Goal: Check status: Check status

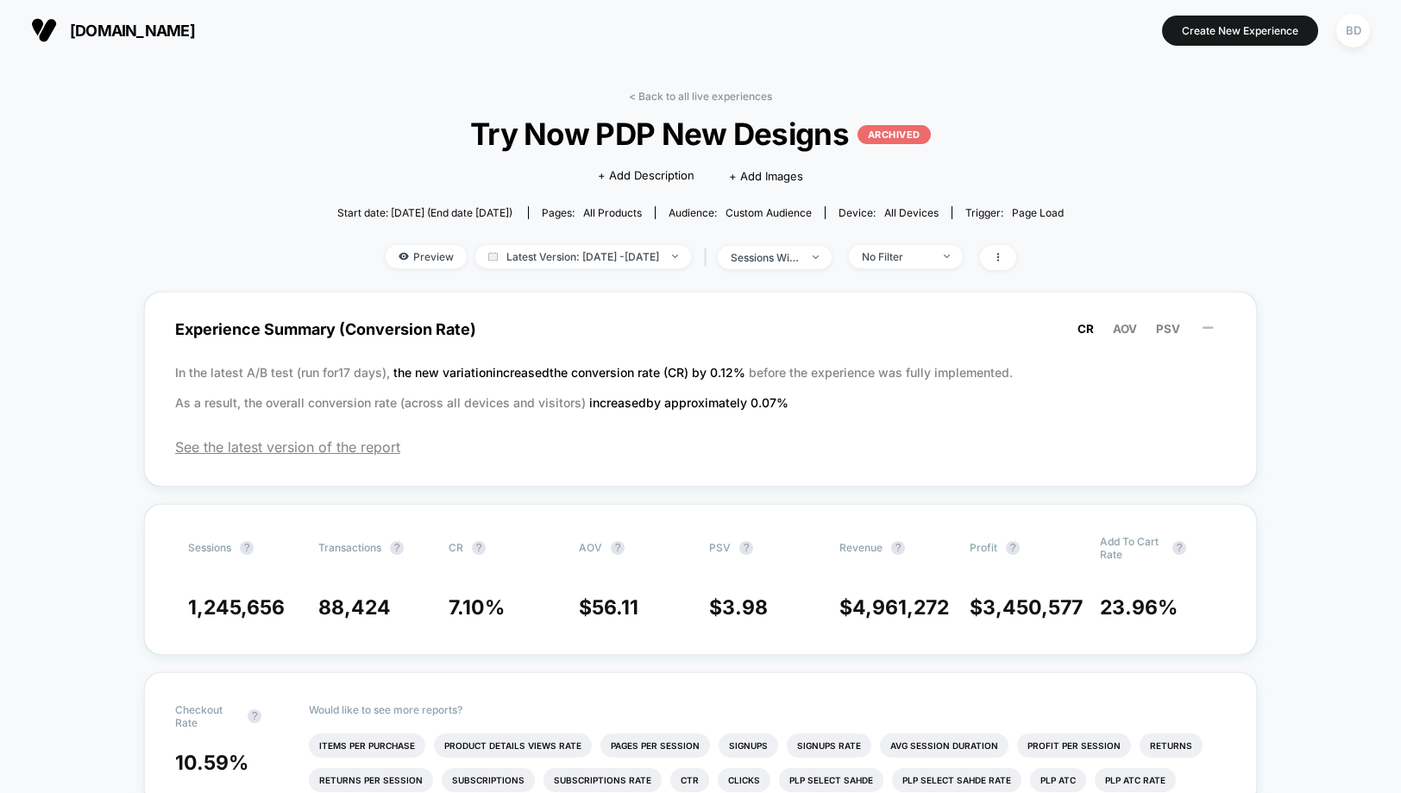
click at [649, 92] on link "< Back to all live experiences" at bounding box center [700, 96] width 143 height 13
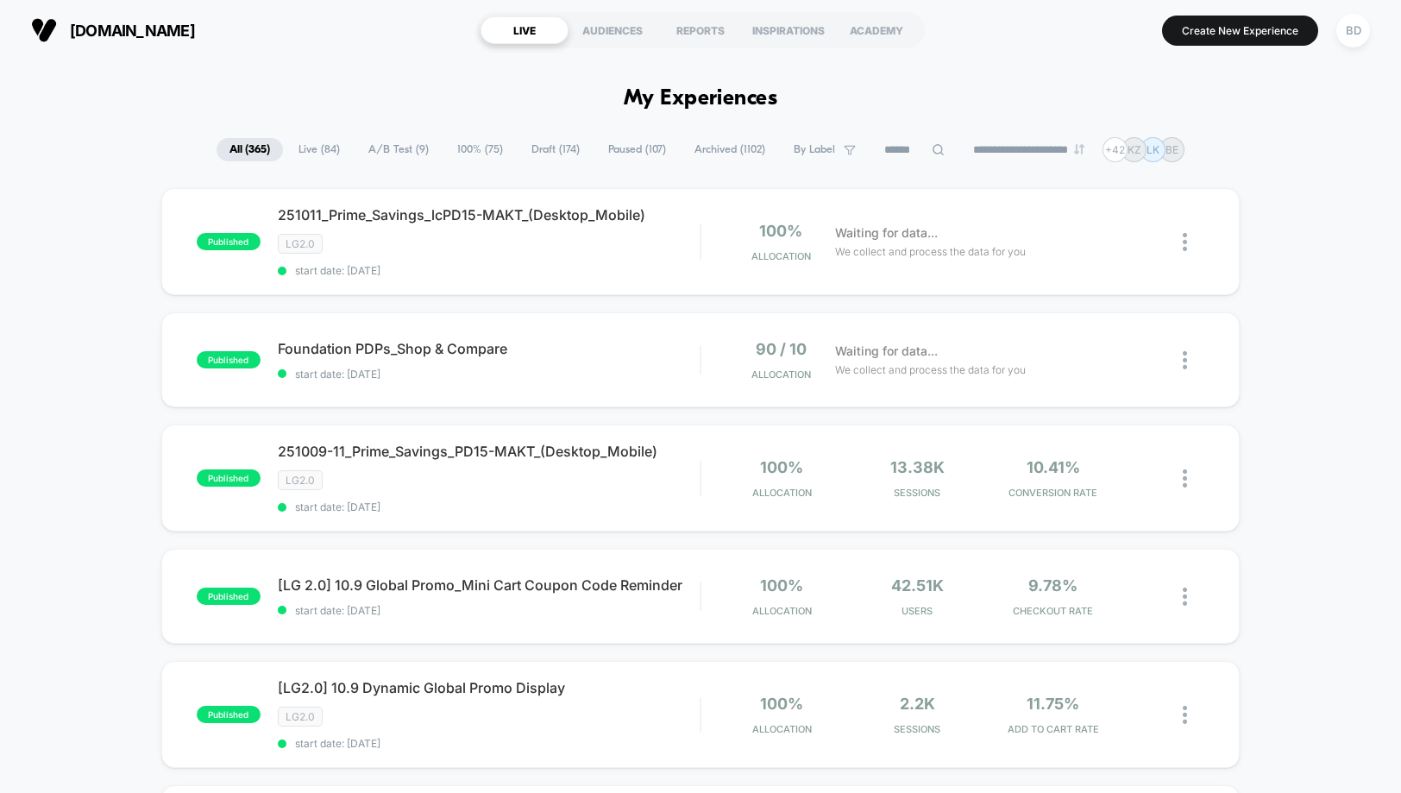
click at [379, 149] on span "A/B Test ( 9 )" at bounding box center [398, 149] width 86 height 23
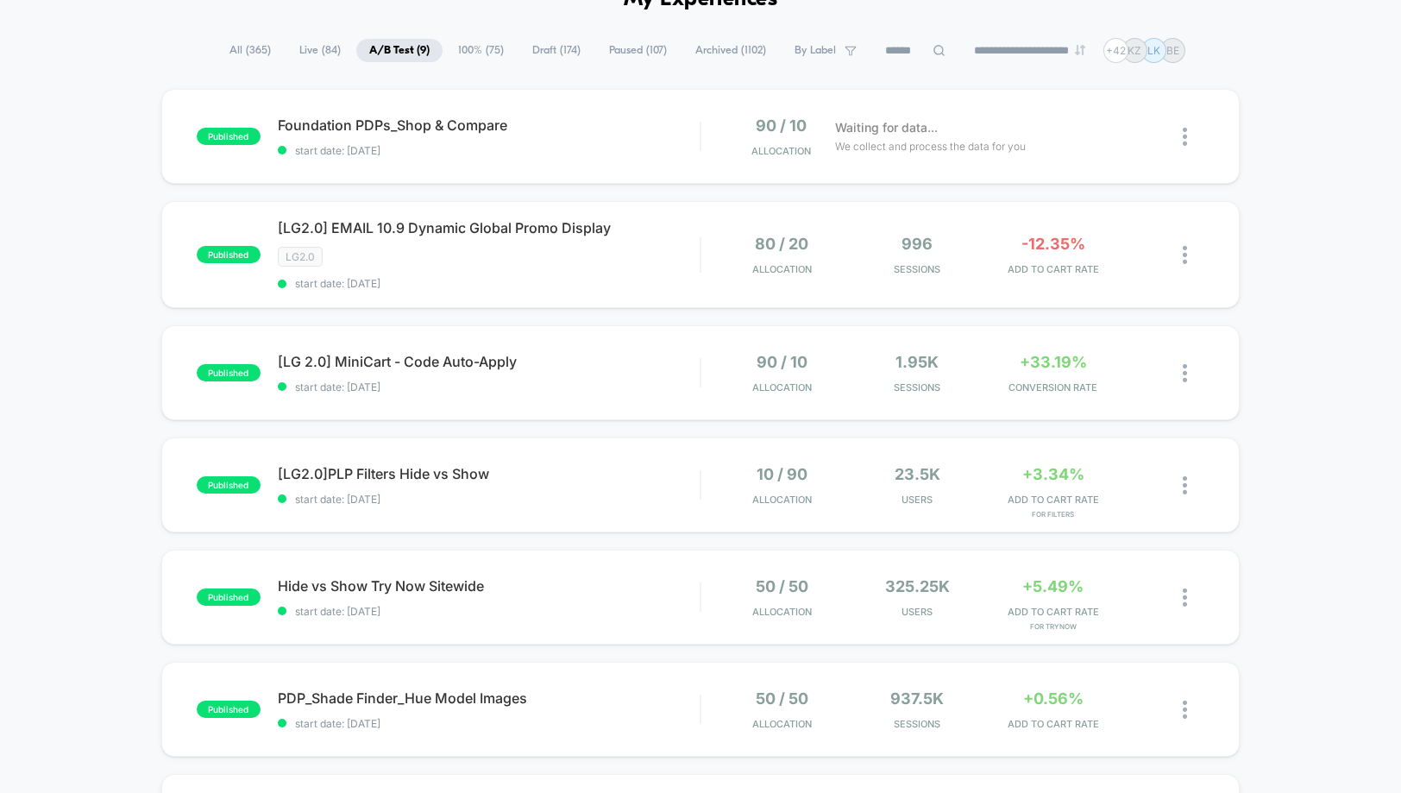
scroll to position [104, 0]
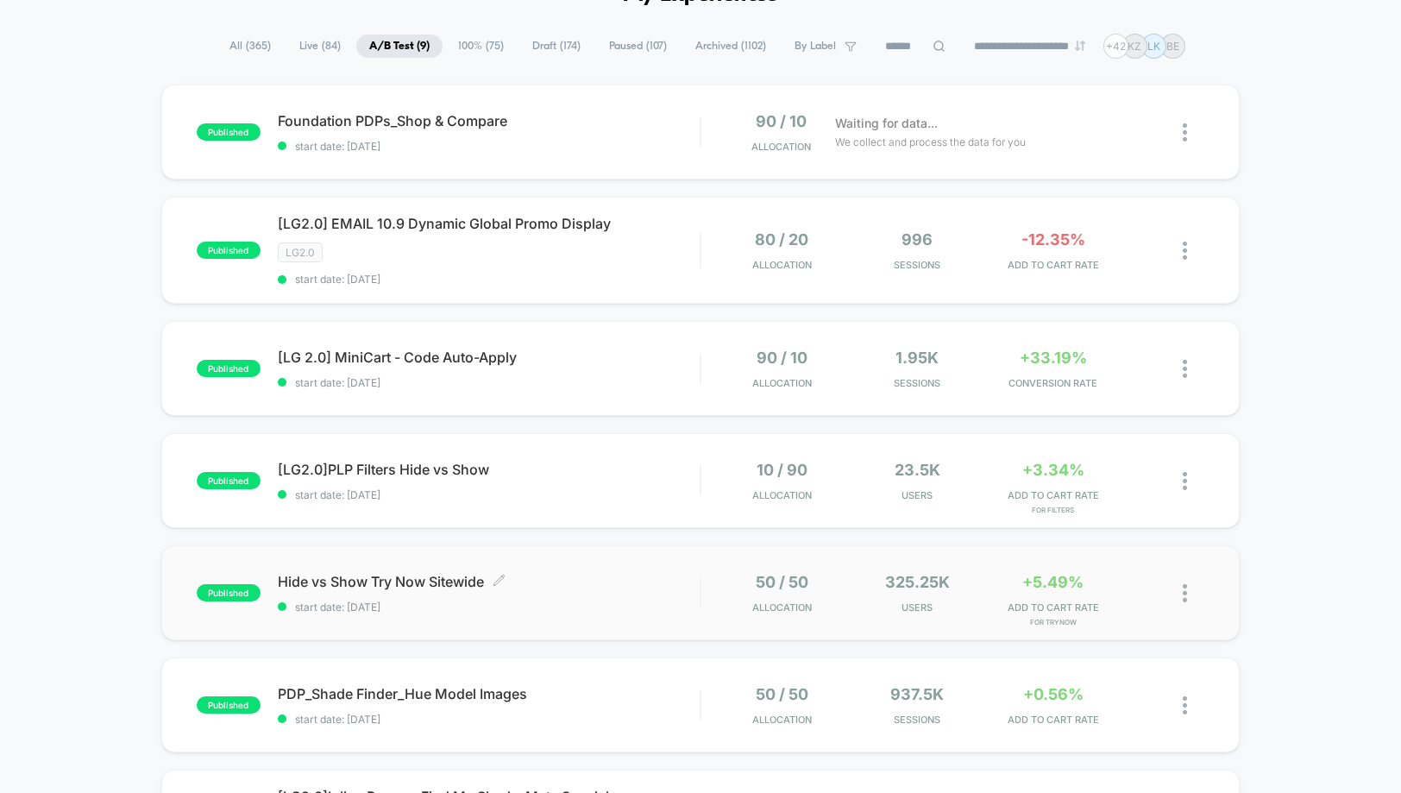
click at [355, 580] on span "Hide vs Show Try Now Sitewide Click to edit experience details" at bounding box center [489, 581] width 422 height 17
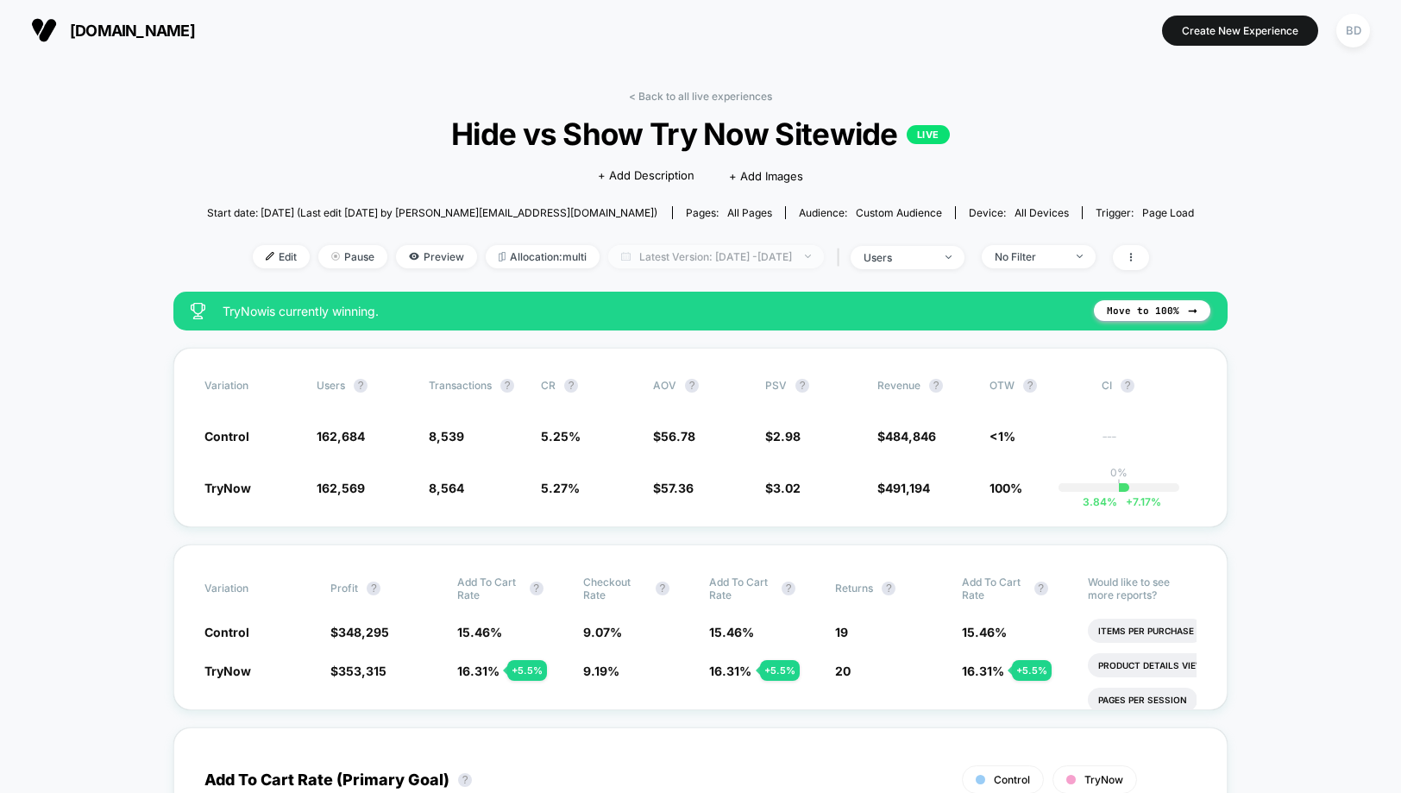
click at [809, 248] on span "Latest Version: [DATE] - [DATE]" at bounding box center [716, 256] width 216 height 23
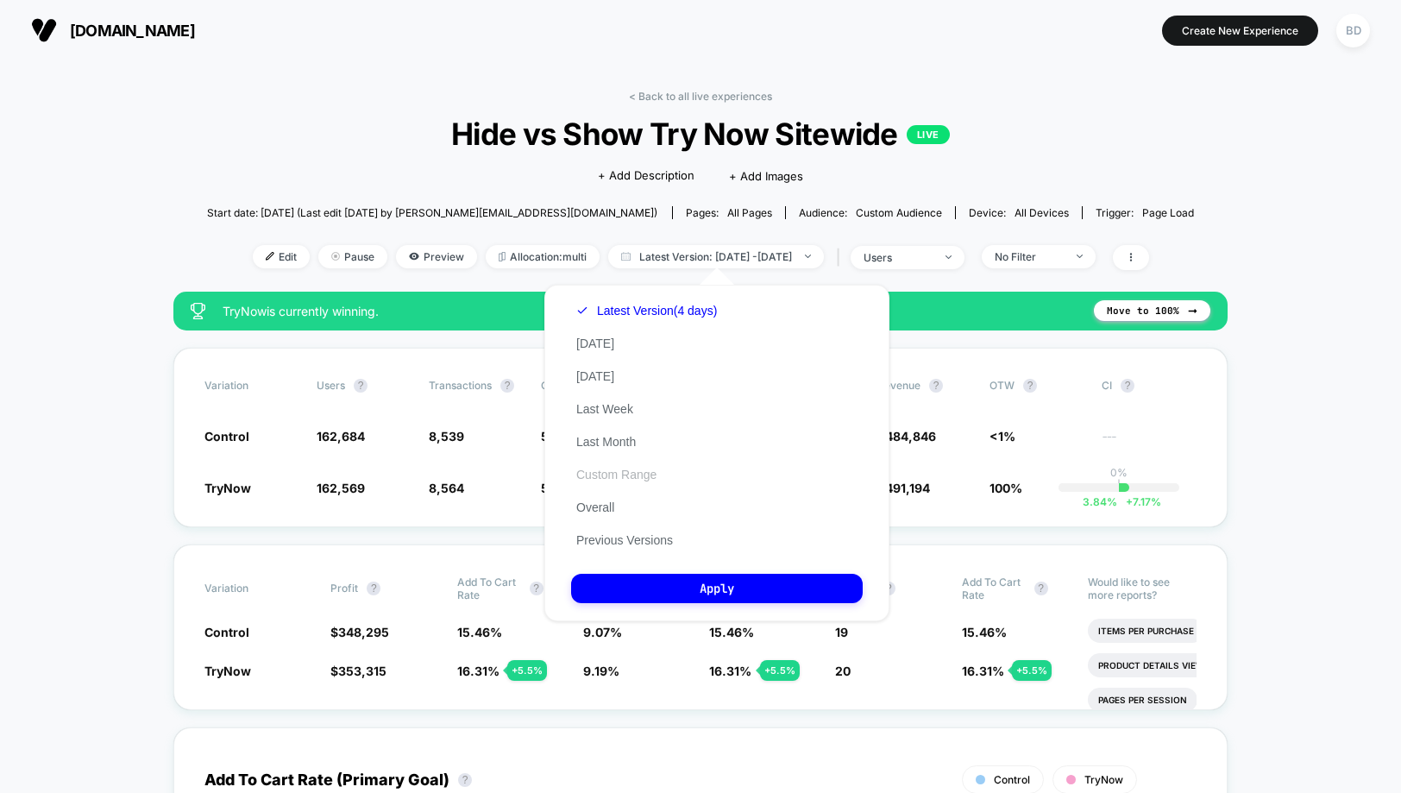
click at [616, 474] on button "Custom Range" at bounding box center [616, 475] width 91 height 16
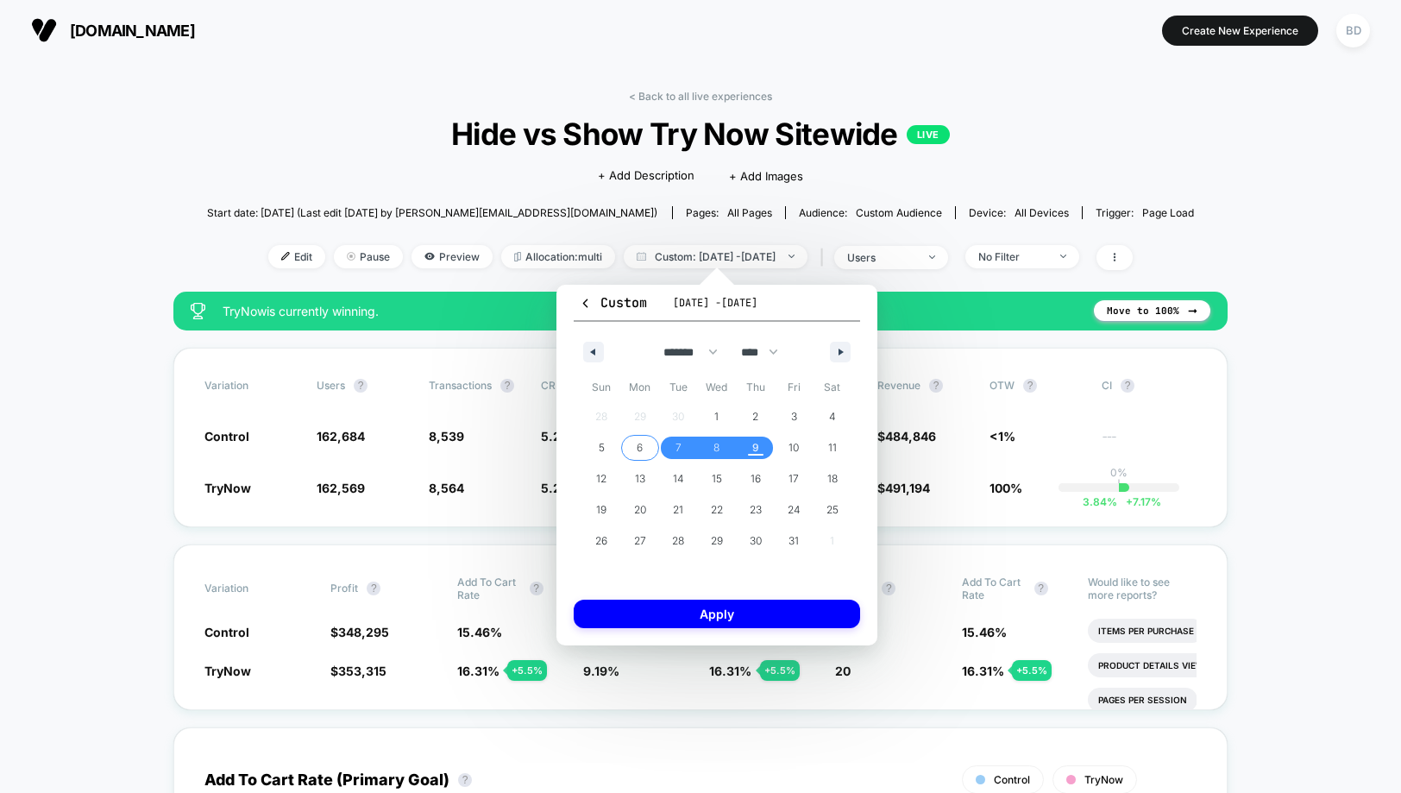
click at [634, 450] on span "6" at bounding box center [640, 448] width 39 height 22
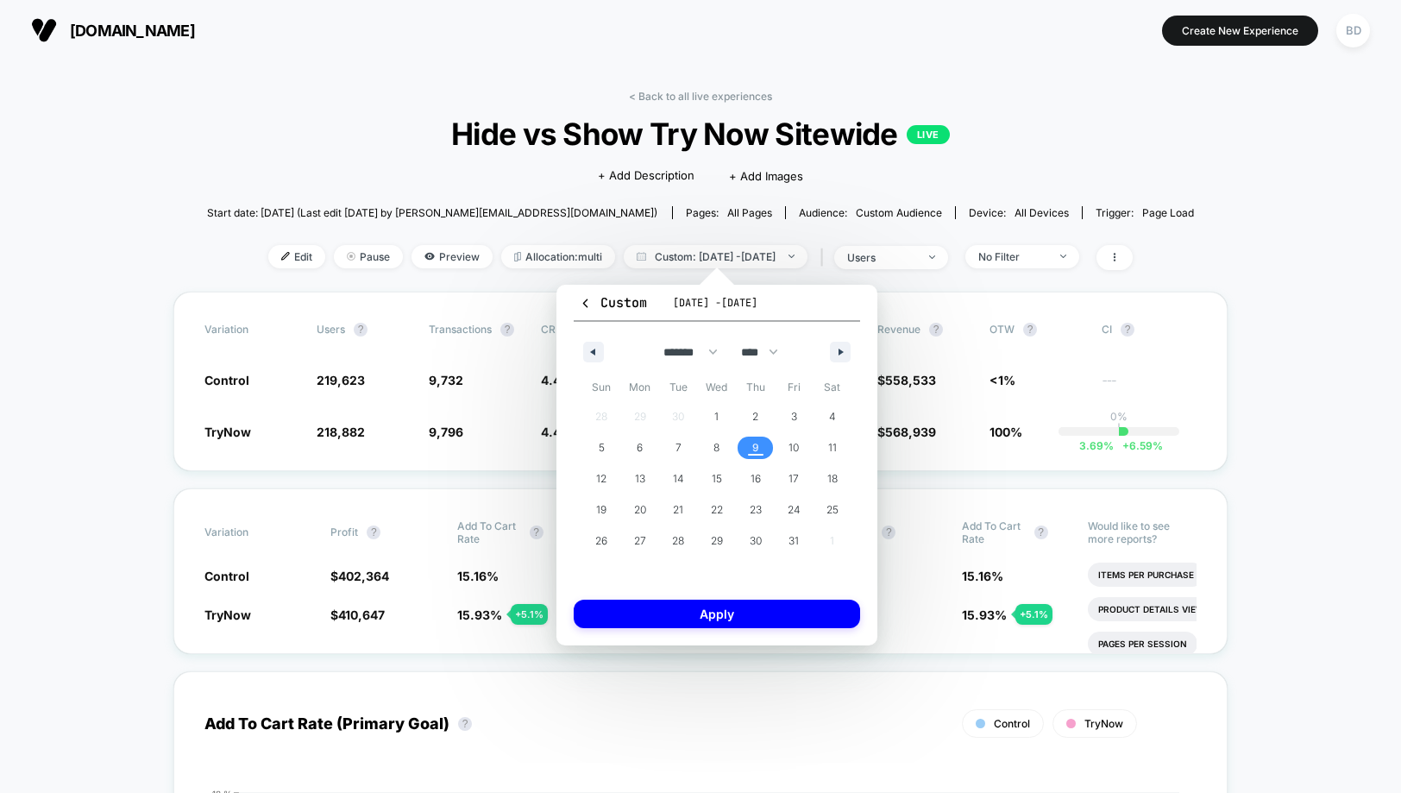
click at [757, 442] on span "9" at bounding box center [755, 447] width 7 height 31
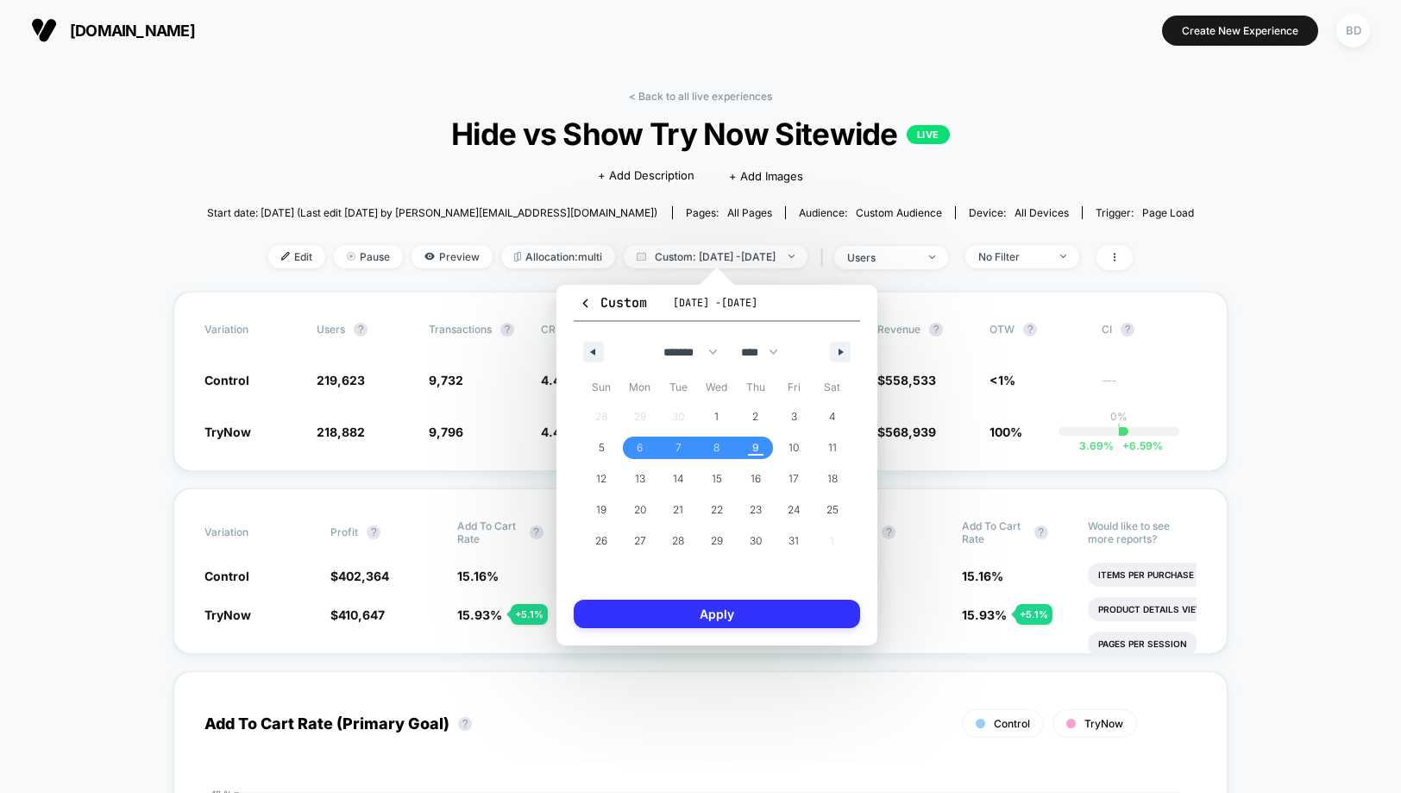
click at [694, 613] on button "Apply" at bounding box center [717, 614] width 286 height 28
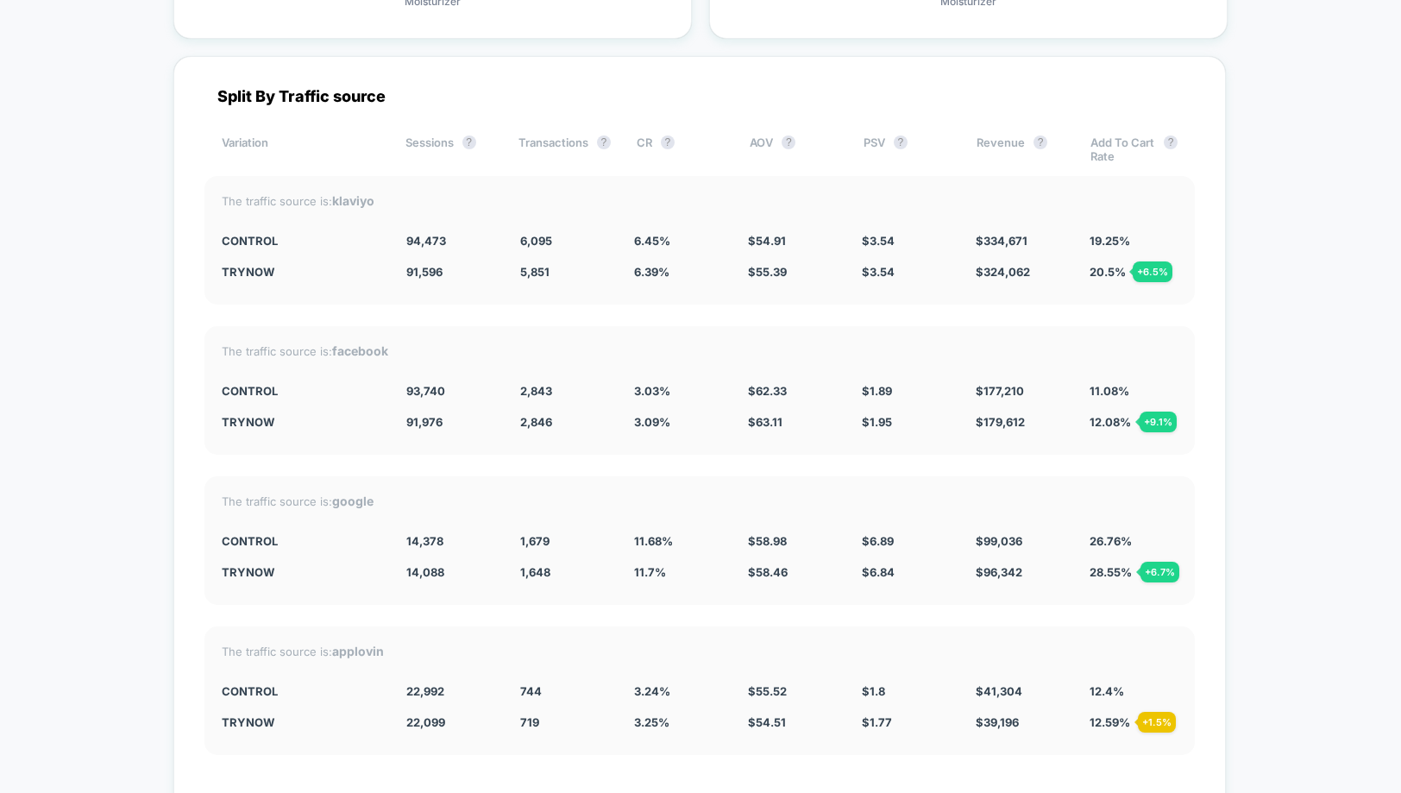
scroll to position [4725, 0]
